Goal: Task Accomplishment & Management: Complete application form

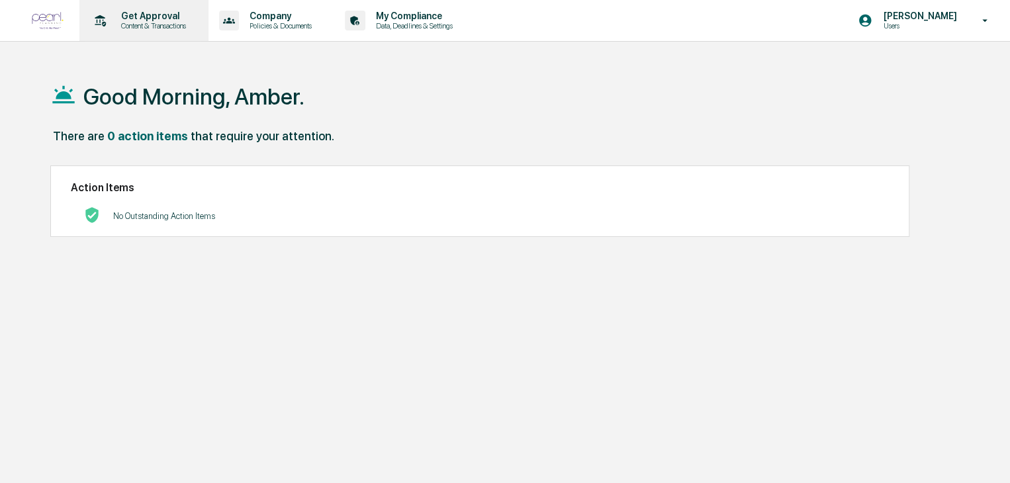
click at [169, 21] on p "Get Approval" at bounding box center [152, 16] width 82 height 11
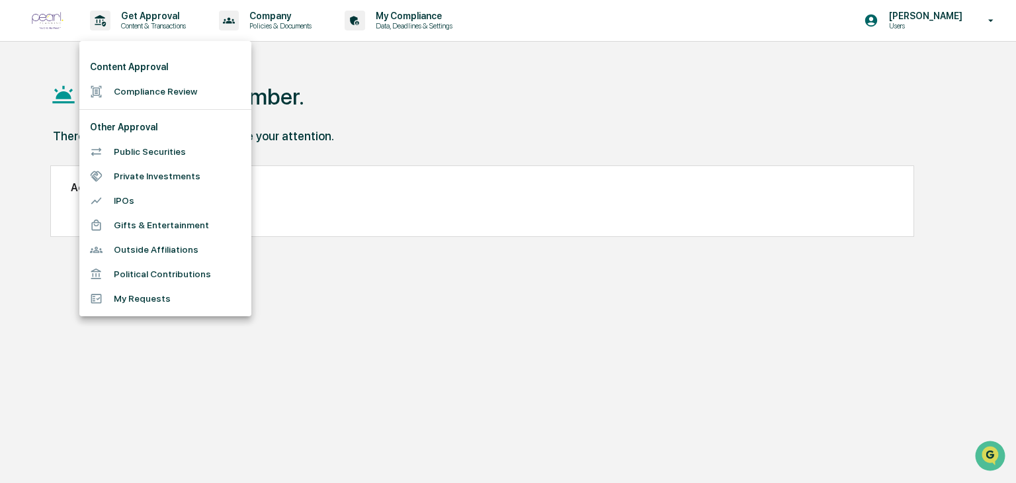
click at [167, 93] on li "Compliance Review" at bounding box center [165, 91] width 172 height 24
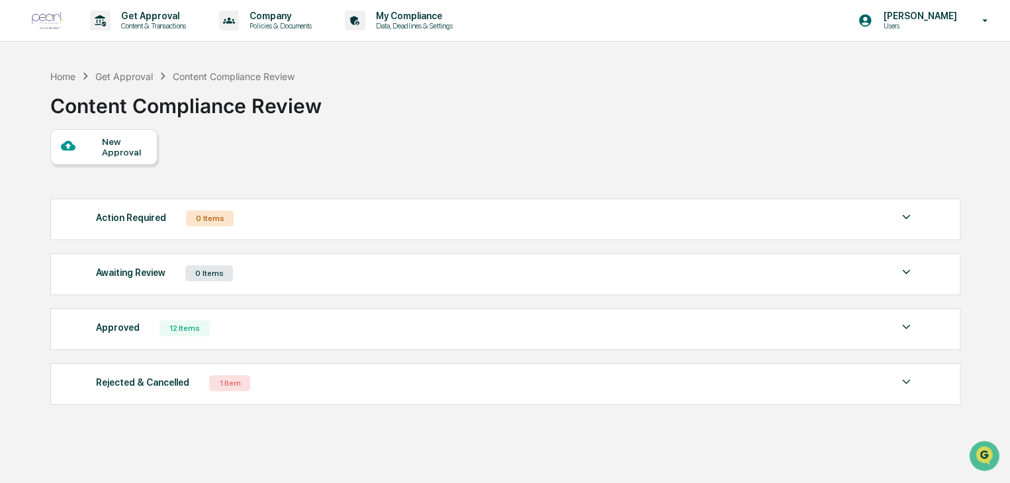
click at [124, 132] on div "New Approval" at bounding box center [103, 147] width 107 height 36
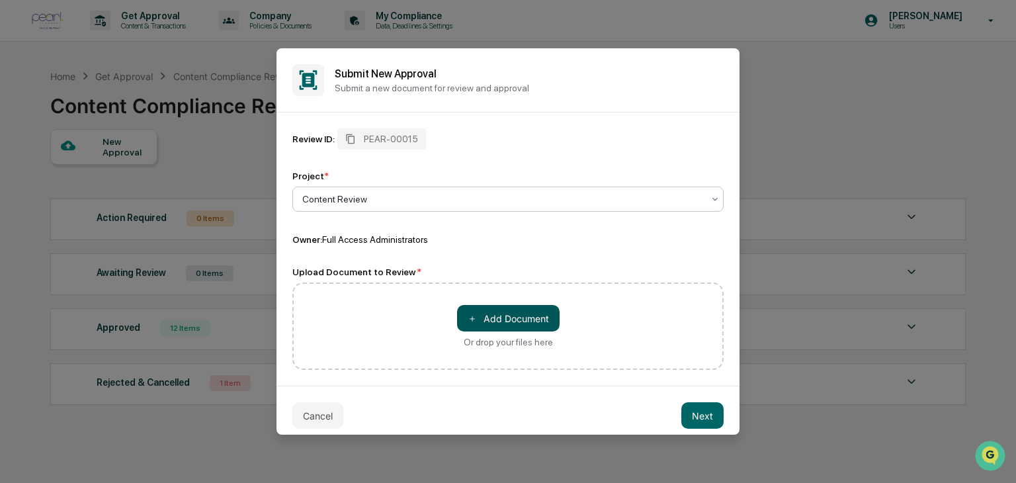
click at [492, 322] on button "＋ Add Document" at bounding box center [508, 318] width 103 height 26
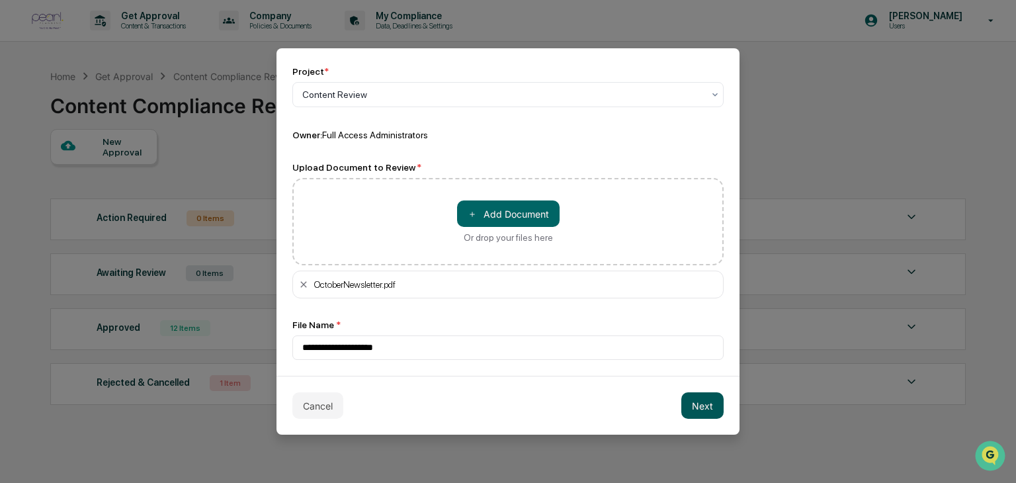
click at [695, 407] on button "Next" at bounding box center [703, 405] width 42 height 26
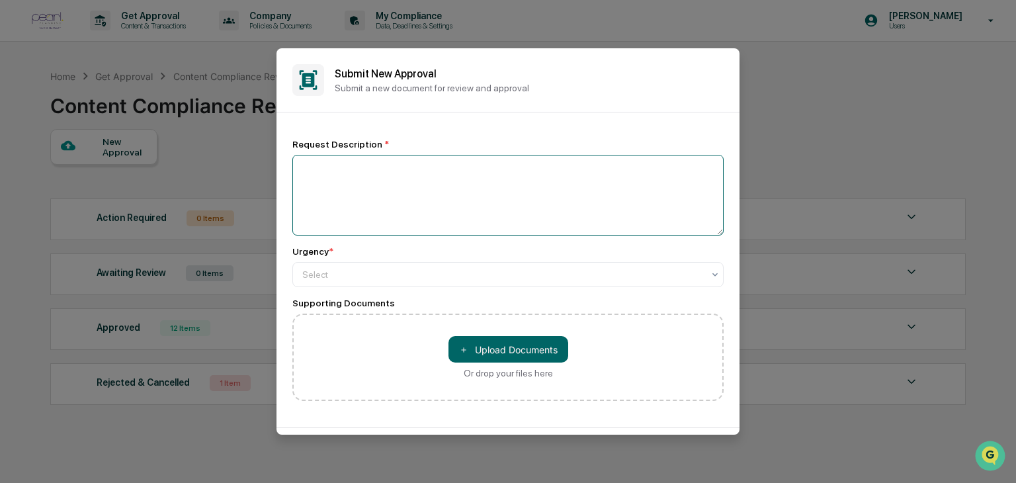
click at [376, 189] on textarea at bounding box center [507, 195] width 431 height 81
type textarea "**********"
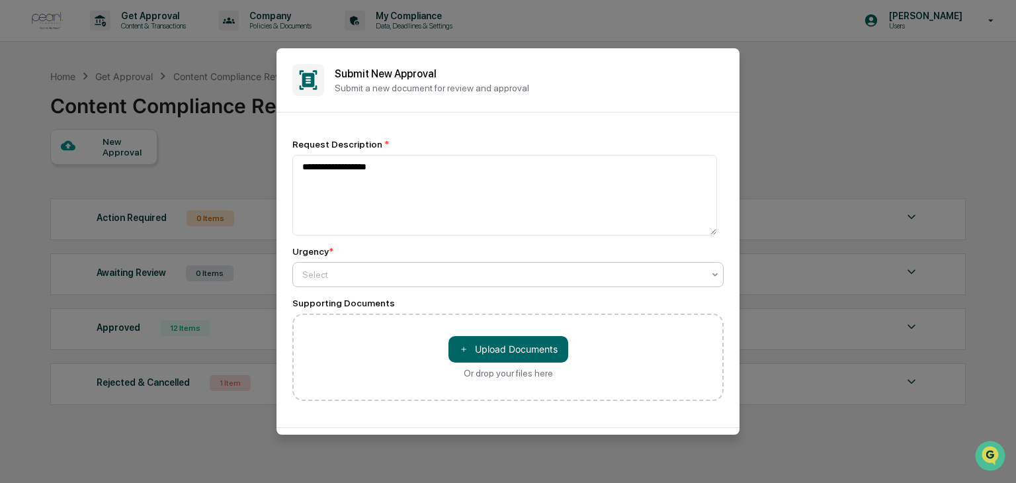
click at [375, 265] on div "Select" at bounding box center [507, 274] width 431 height 25
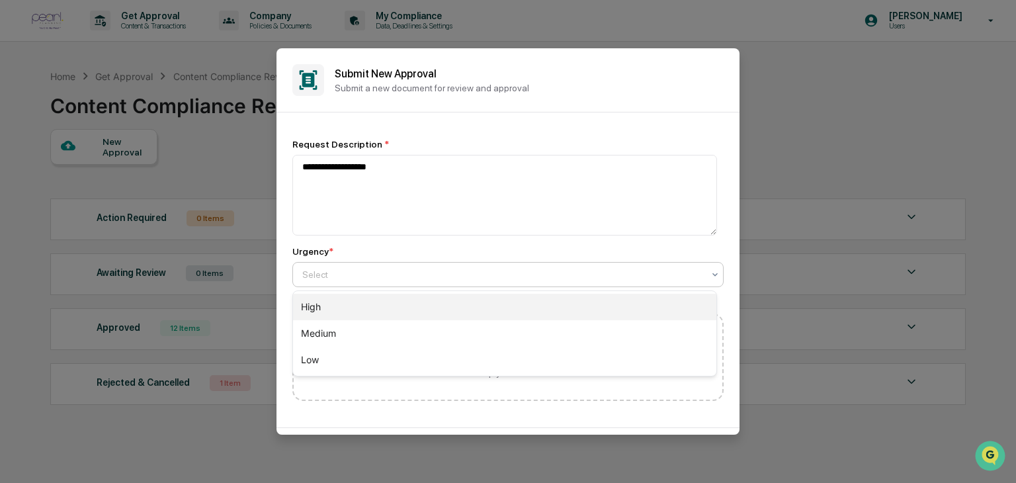
click at [365, 310] on div "High" at bounding box center [505, 307] width 424 height 26
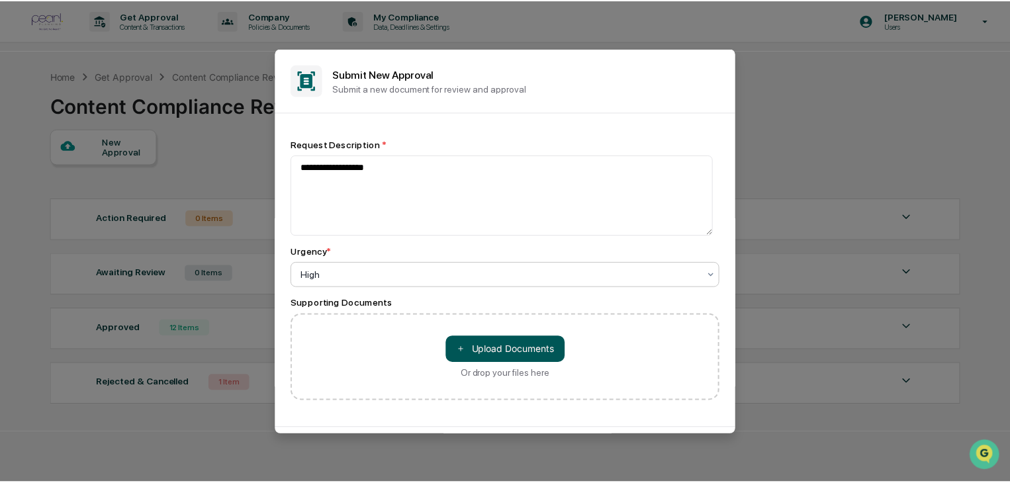
scroll to position [53, 0]
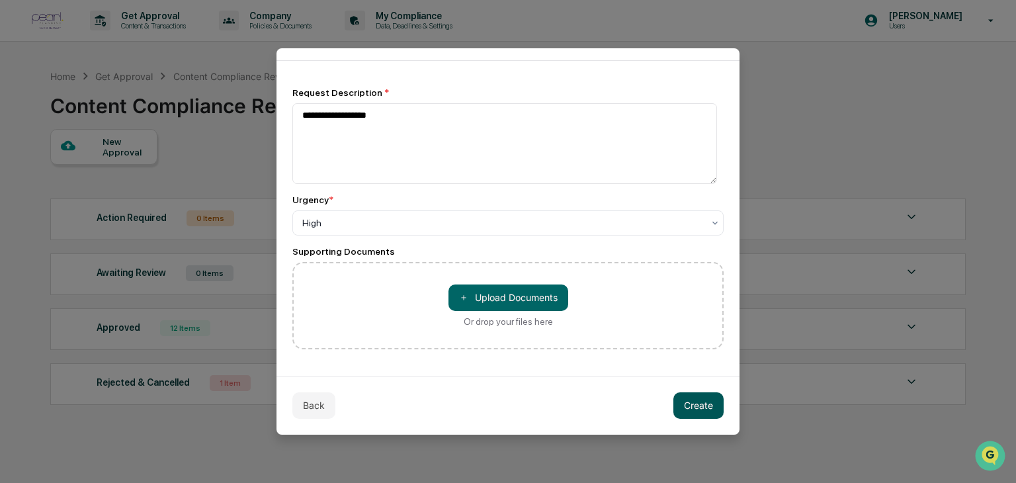
click at [684, 408] on button "Create" at bounding box center [699, 405] width 50 height 26
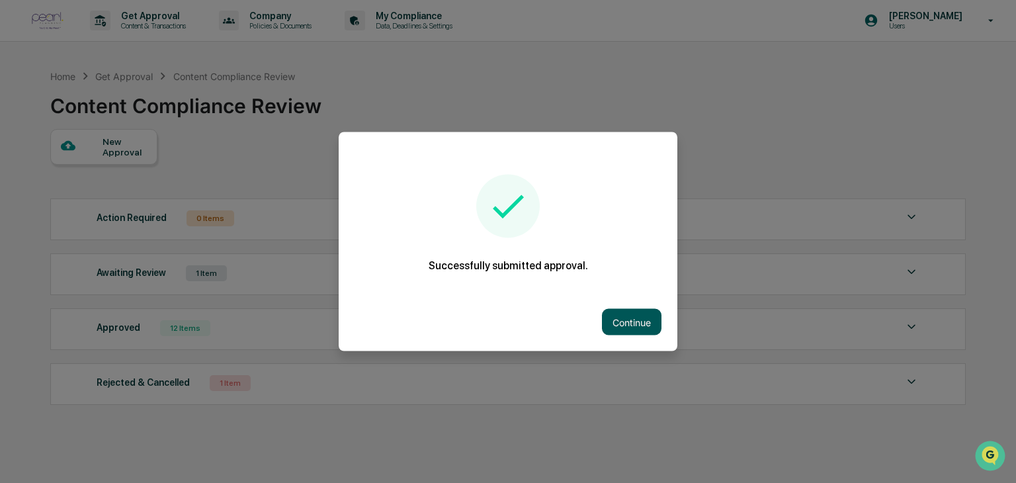
click at [623, 321] on button "Continue" at bounding box center [632, 322] width 60 height 26
